Goal: Navigation & Orientation: Find specific page/section

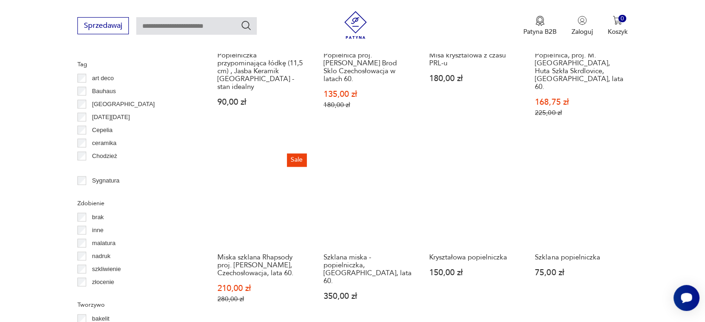
scroll to position [940, 0]
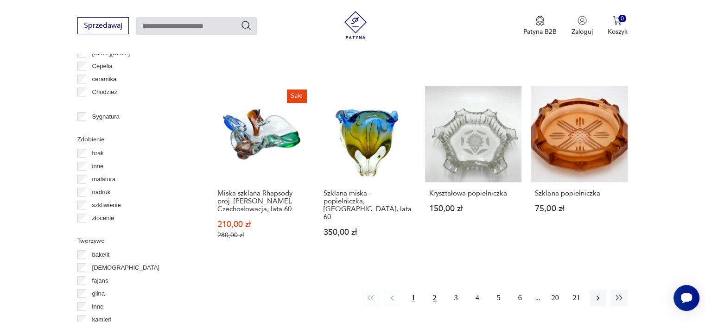
click at [431, 290] on button "2" at bounding box center [434, 298] width 17 height 17
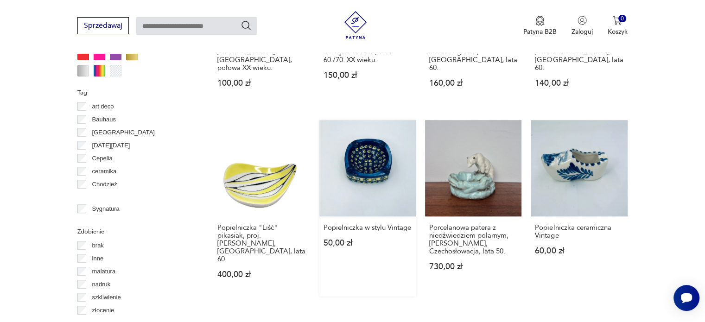
scroll to position [941, 0]
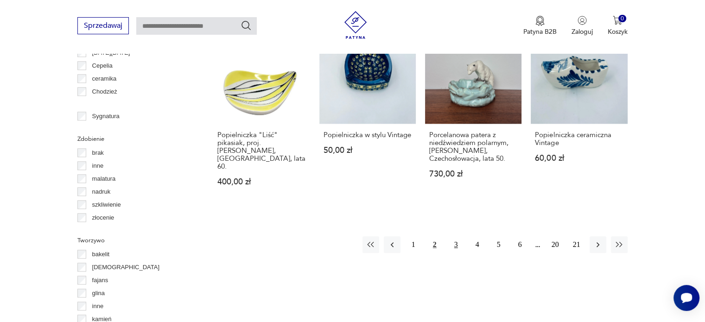
click at [459, 236] on button "3" at bounding box center [456, 244] width 17 height 17
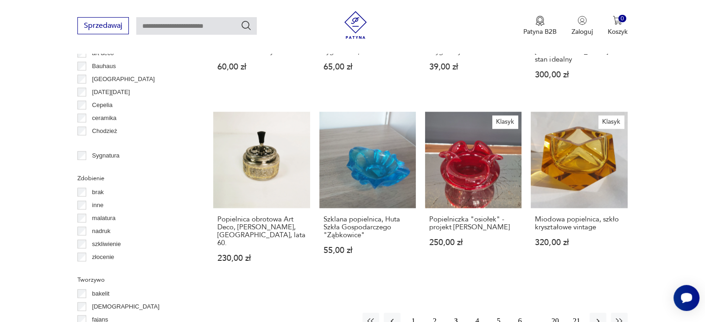
scroll to position [941, 0]
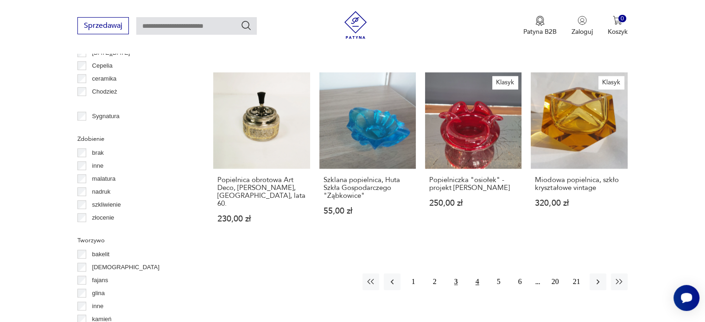
click at [482, 273] on button "4" at bounding box center [477, 281] width 17 height 17
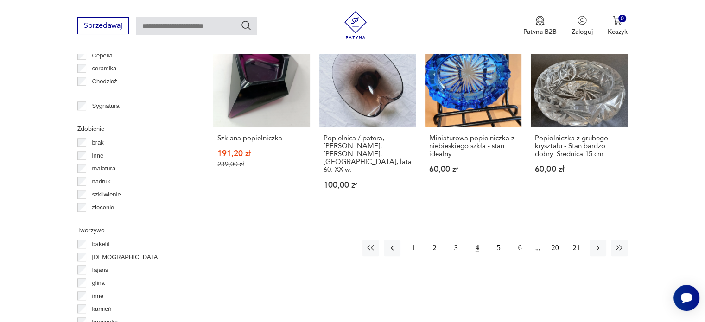
scroll to position [987, 0]
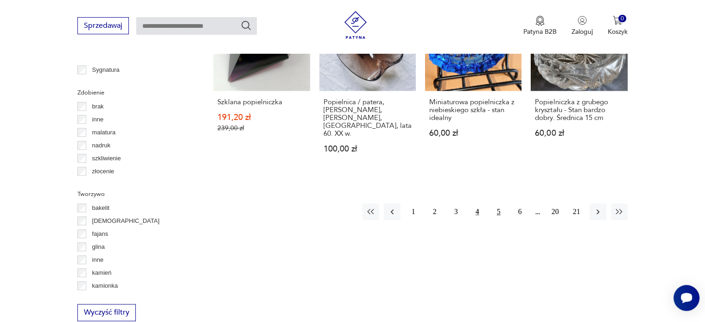
click at [497, 203] on button "5" at bounding box center [498, 211] width 17 height 17
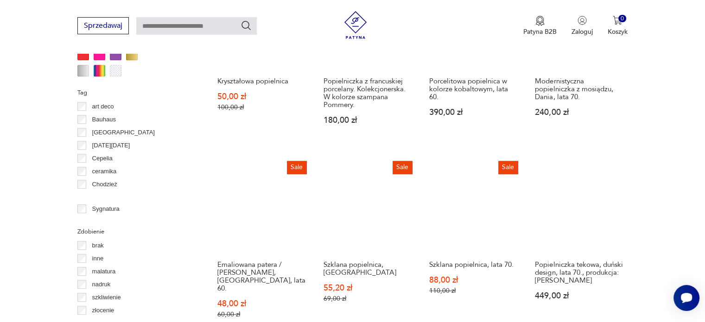
scroll to position [895, 0]
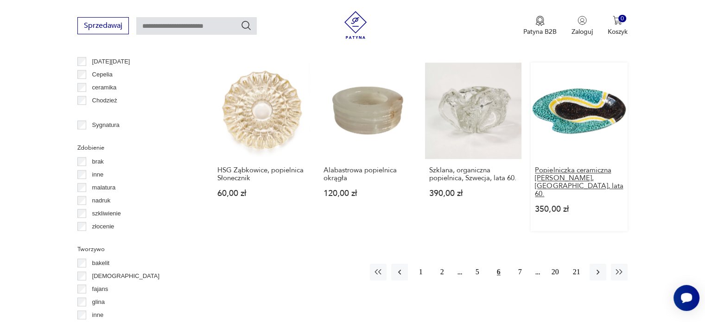
scroll to position [941, 0]
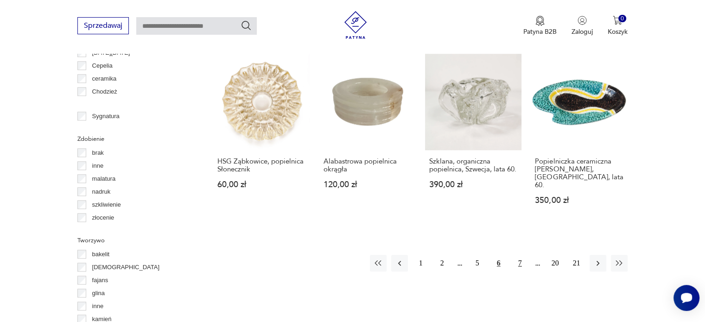
click at [521, 255] on button "7" at bounding box center [520, 263] width 17 height 17
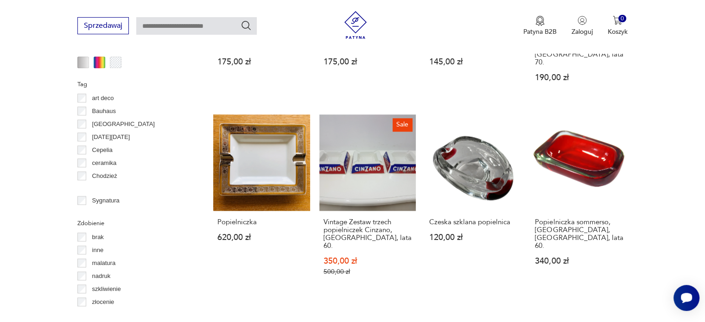
scroll to position [895, 0]
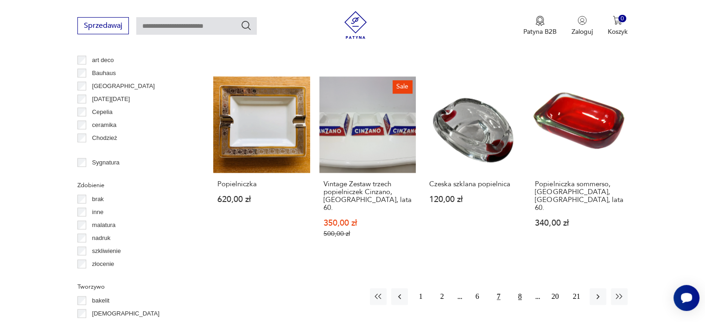
click at [519, 288] on button "8" at bounding box center [520, 296] width 17 height 17
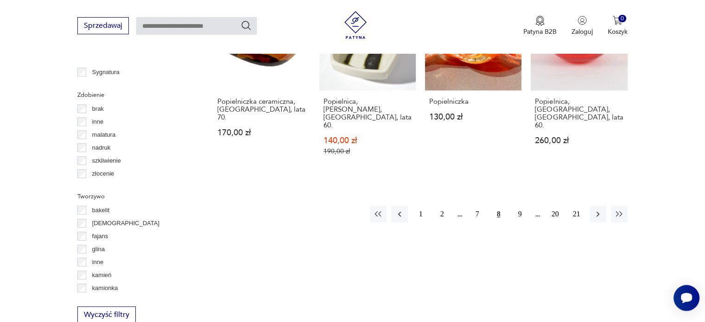
scroll to position [987, 0]
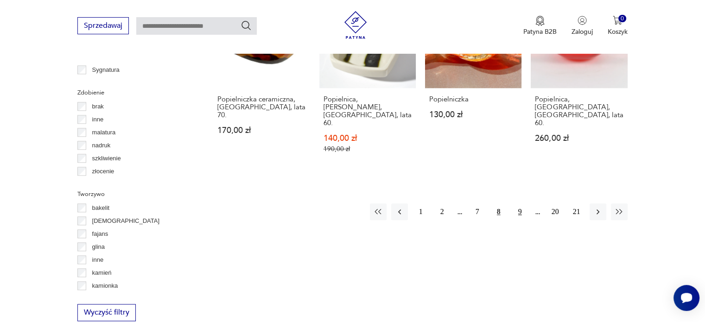
click at [520, 203] on button "9" at bounding box center [520, 211] width 17 height 17
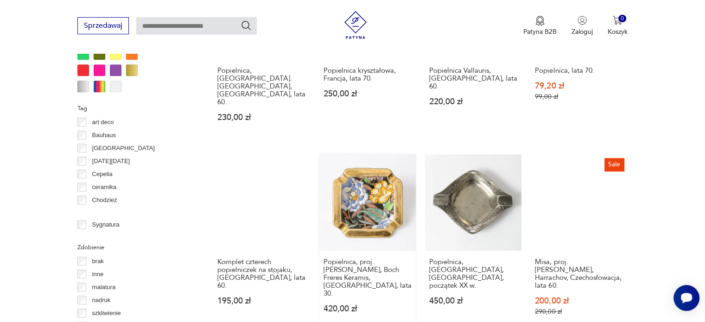
scroll to position [848, 0]
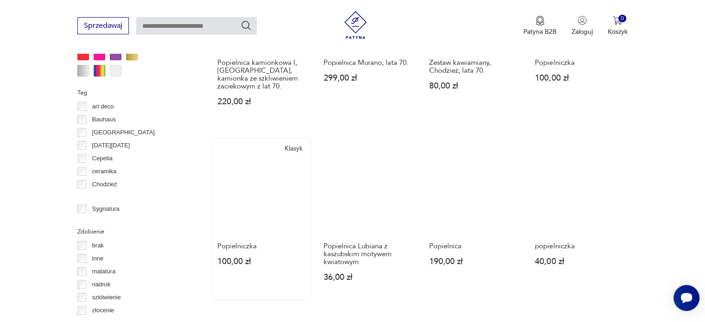
scroll to position [895, 0]
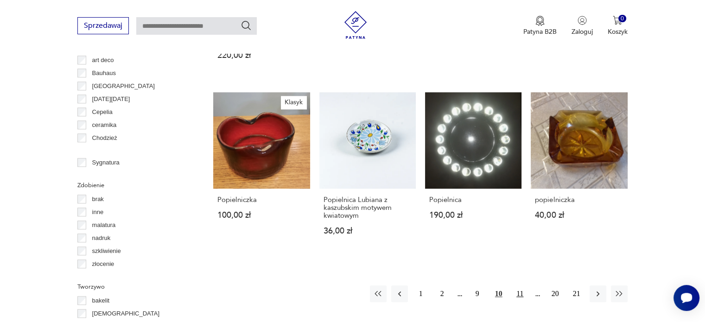
click at [524, 286] on button "11" at bounding box center [520, 294] width 17 height 17
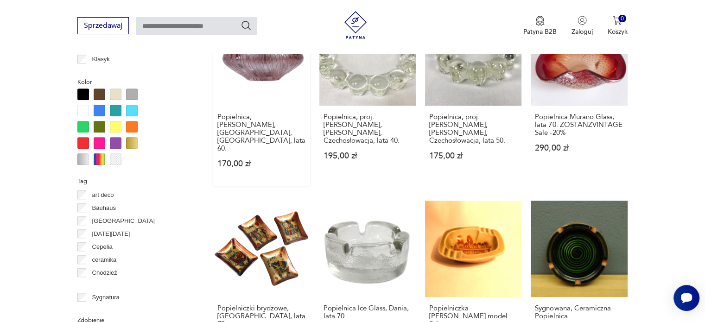
scroll to position [802, 0]
